Goal: Task Accomplishment & Management: Use online tool/utility

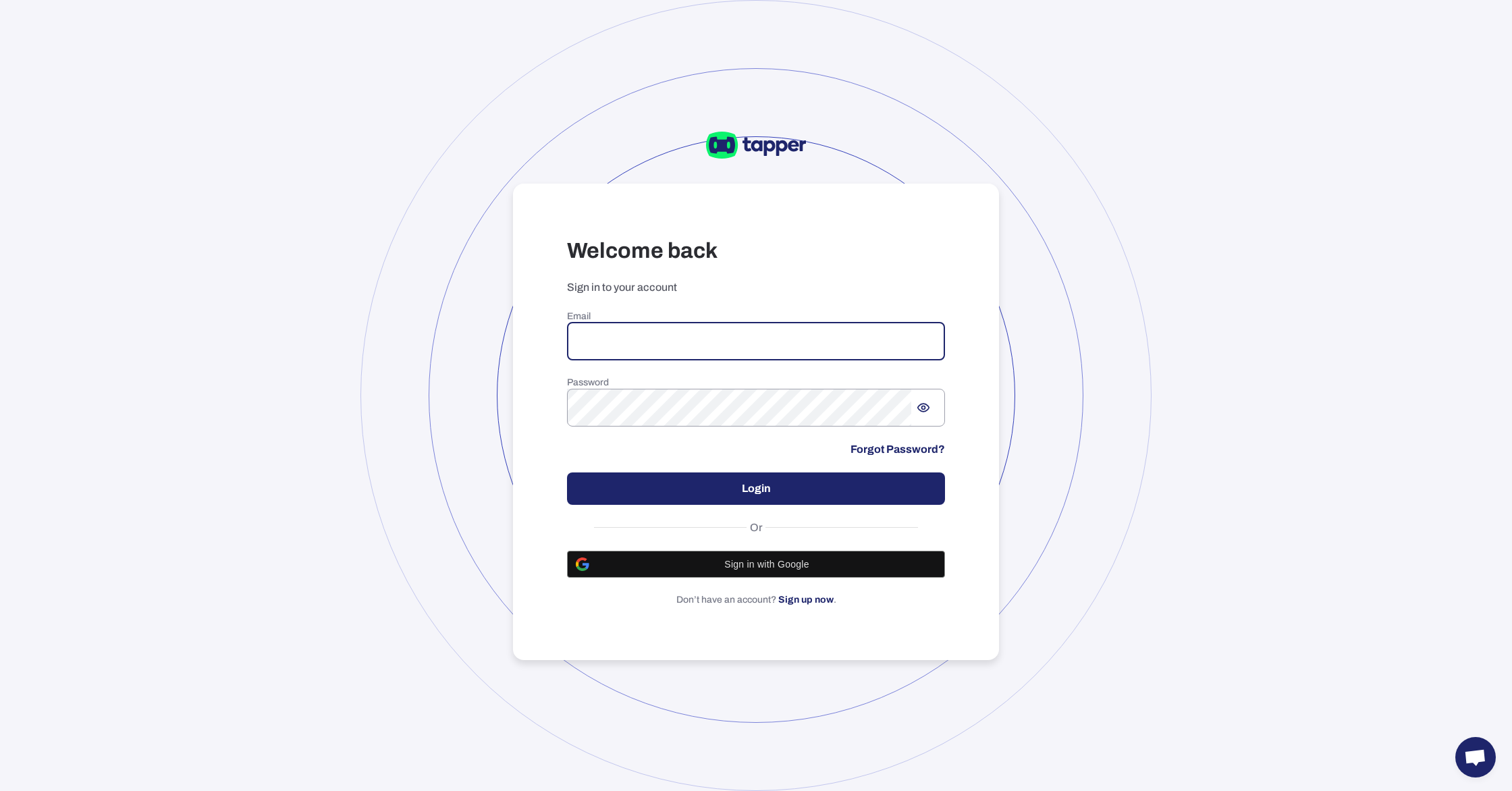
click at [646, 341] on input "email" at bounding box center [756, 341] width 378 height 38
click at [631, 326] on input "email" at bounding box center [756, 341] width 378 height 38
type input "**********"
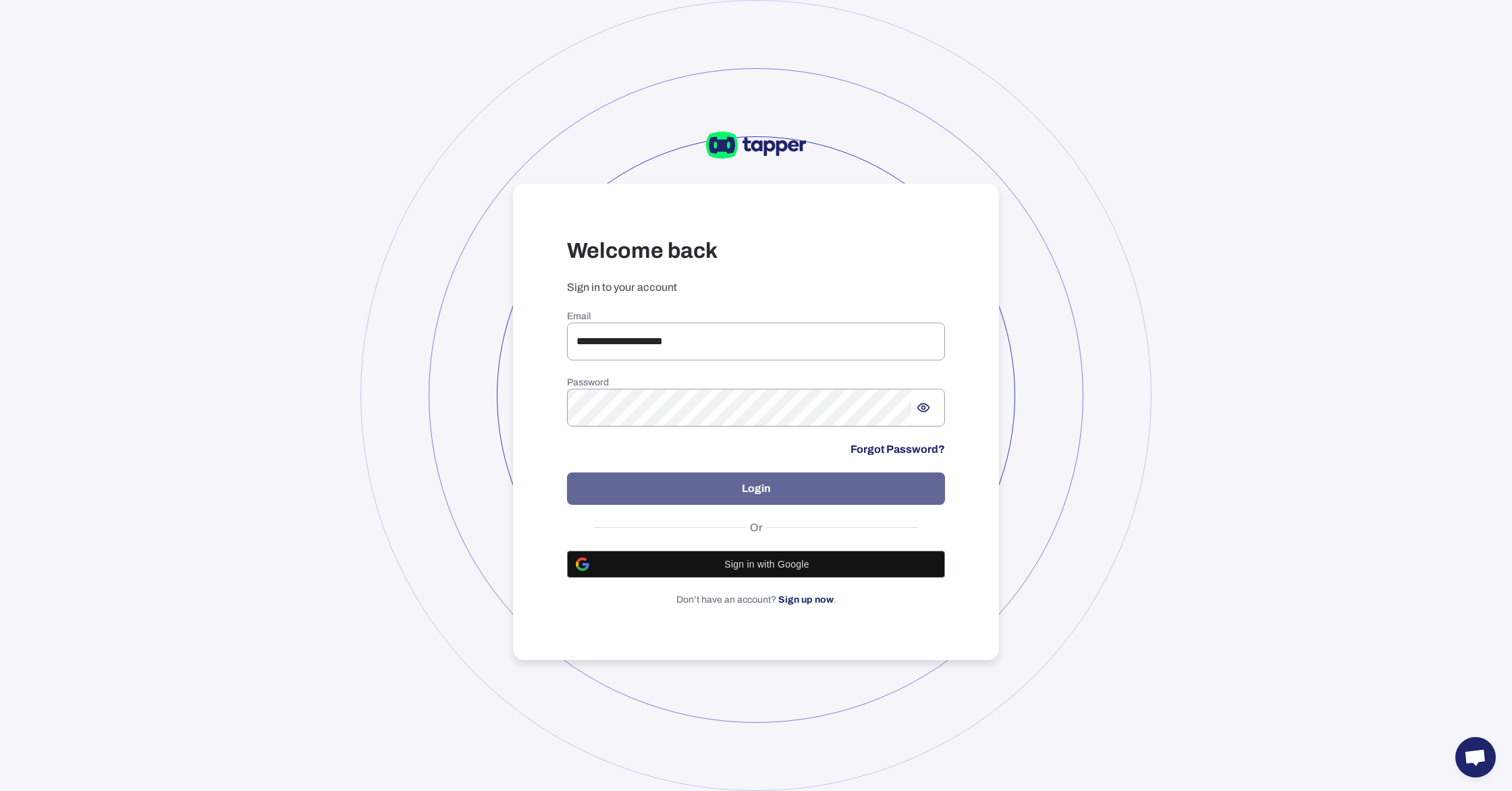
click at [751, 494] on button "Login" at bounding box center [756, 489] width 378 height 32
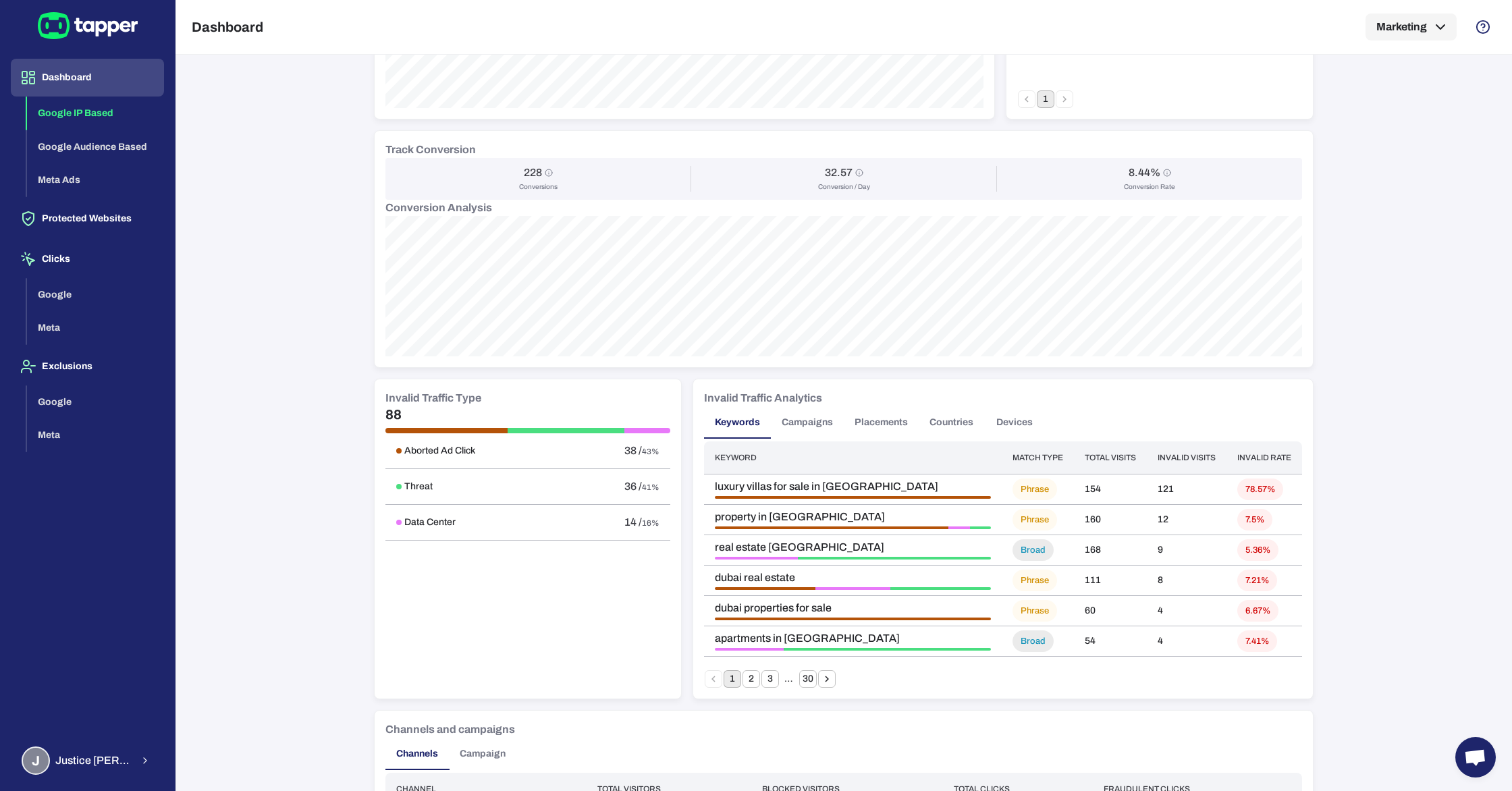
scroll to position [483, 0]
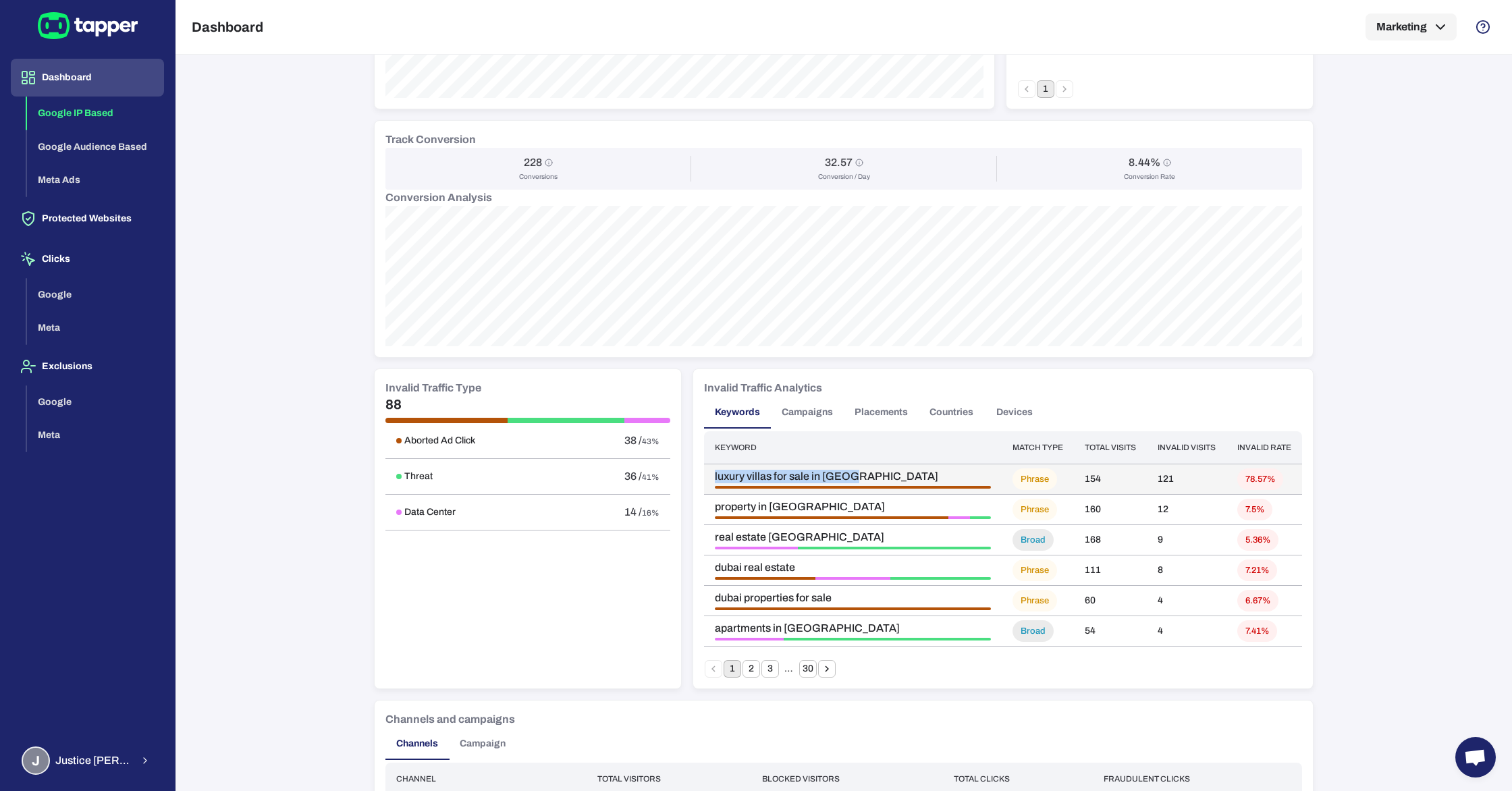
drag, startPoint x: 881, startPoint y: 475, endPoint x: 714, endPoint y: 479, distance: 167.0
click at [715, 479] on span "luxury villas for sale in [GEOGRAPHIC_DATA]" at bounding box center [853, 476] width 276 height 13
copy span "luxury villas for sale in [GEOGRAPHIC_DATA]"
drag, startPoint x: 712, startPoint y: 602, endPoint x: 850, endPoint y: 603, distance: 138.0
click at [850, 603] on td "dubai properties for sale" at bounding box center [852, 600] width 298 height 30
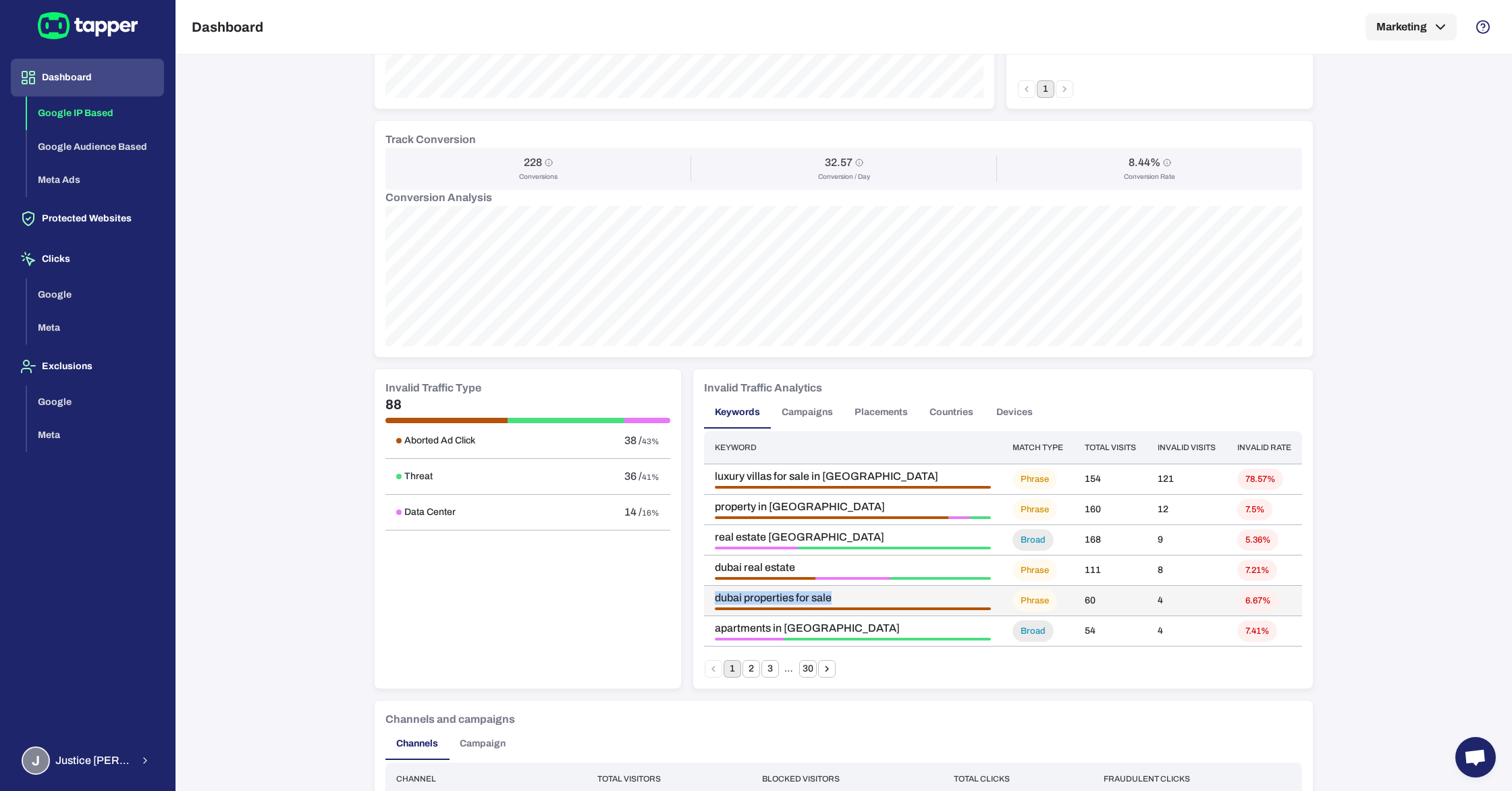
copy span "dubai properties for sale"
